Goal: Information Seeking & Learning: Find specific fact

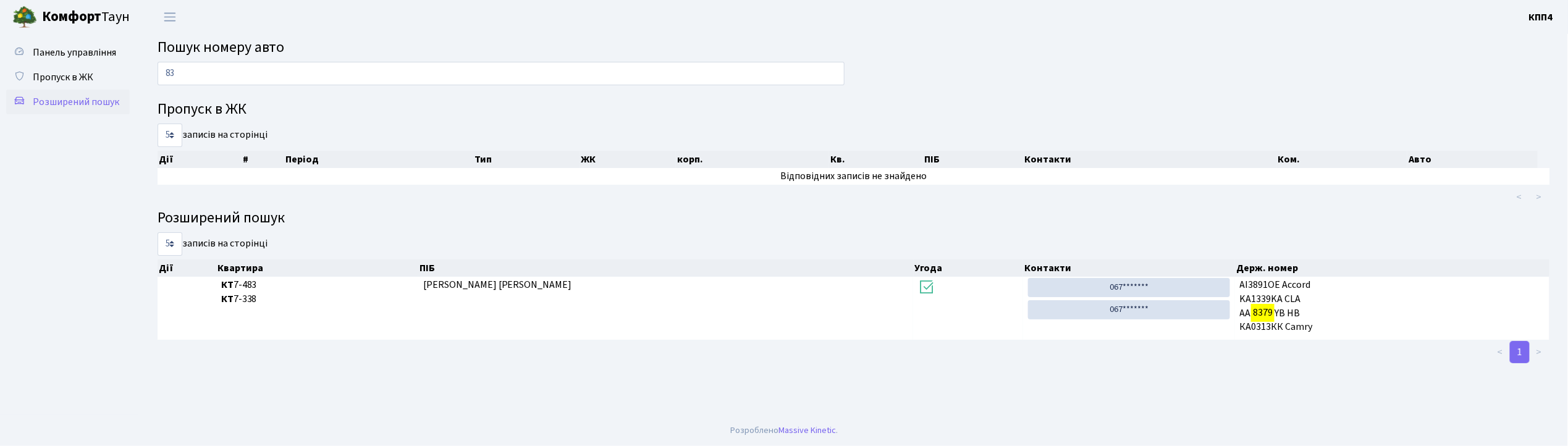
type input "8"
